Goal: Transaction & Acquisition: Purchase product/service

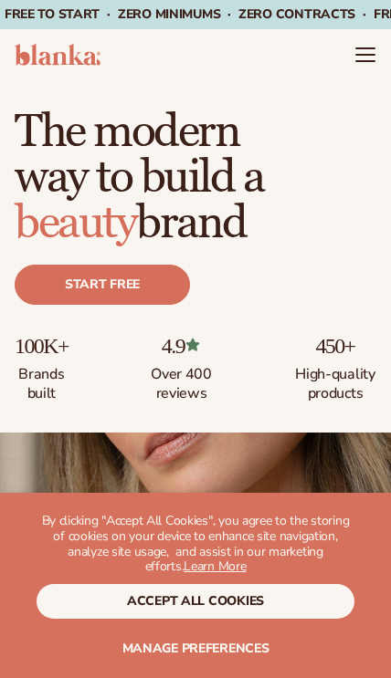
click at [142, 600] on button "accept all cookies" at bounding box center [196, 601] width 318 height 35
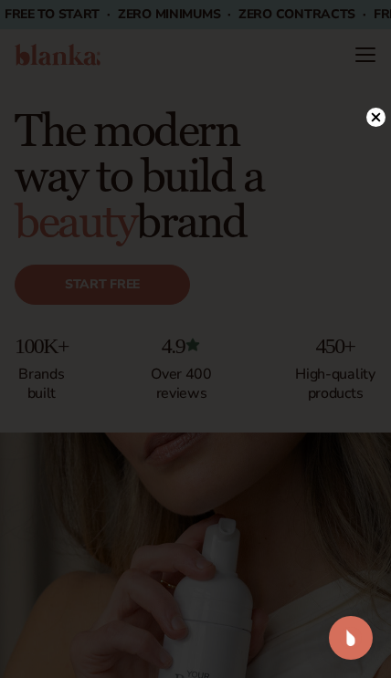
click at [371, 101] on div at bounding box center [375, 117] width 19 height 32
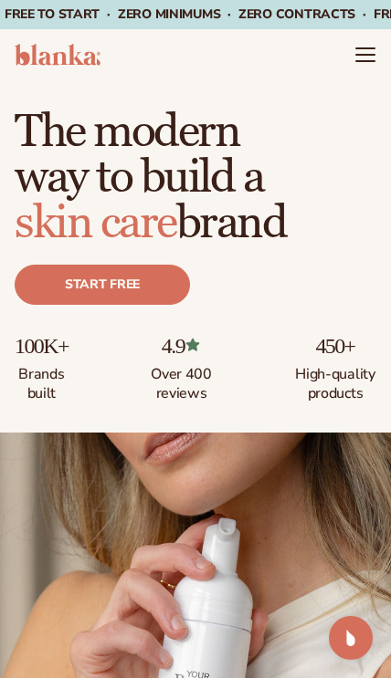
click at [370, 118] on h1 "The modern way to build a skin care brand" at bounding box center [195, 174] width 361 height 144
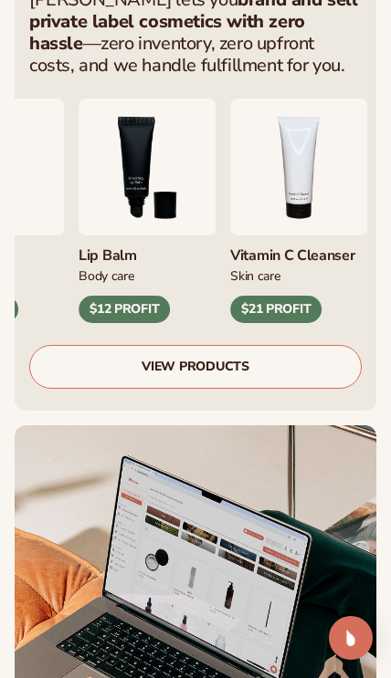
scroll to position [937, 0]
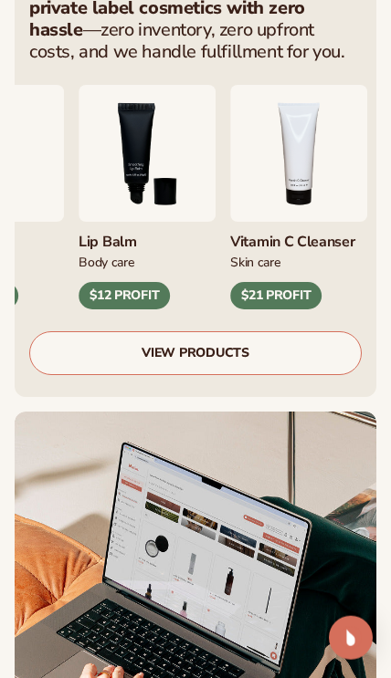
click at [99, 345] on link "VIEW PRODUCTS" at bounding box center [195, 353] width 332 height 44
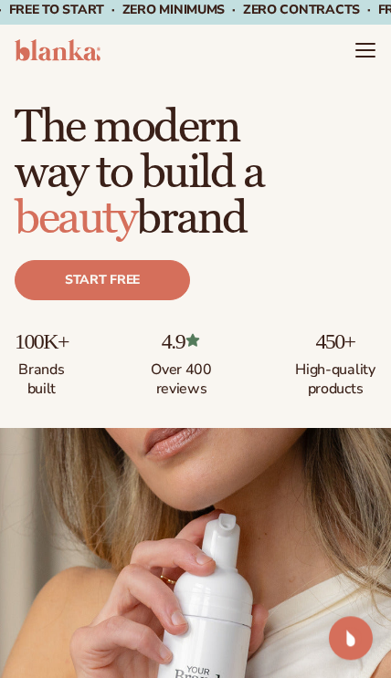
scroll to position [0, 0]
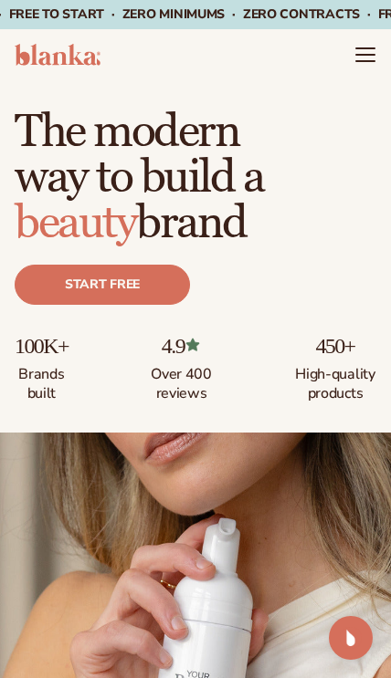
click at [103, 295] on link "Start free" at bounding box center [102, 285] width 175 height 40
